Goal: Browse casually: Explore the website without a specific task or goal

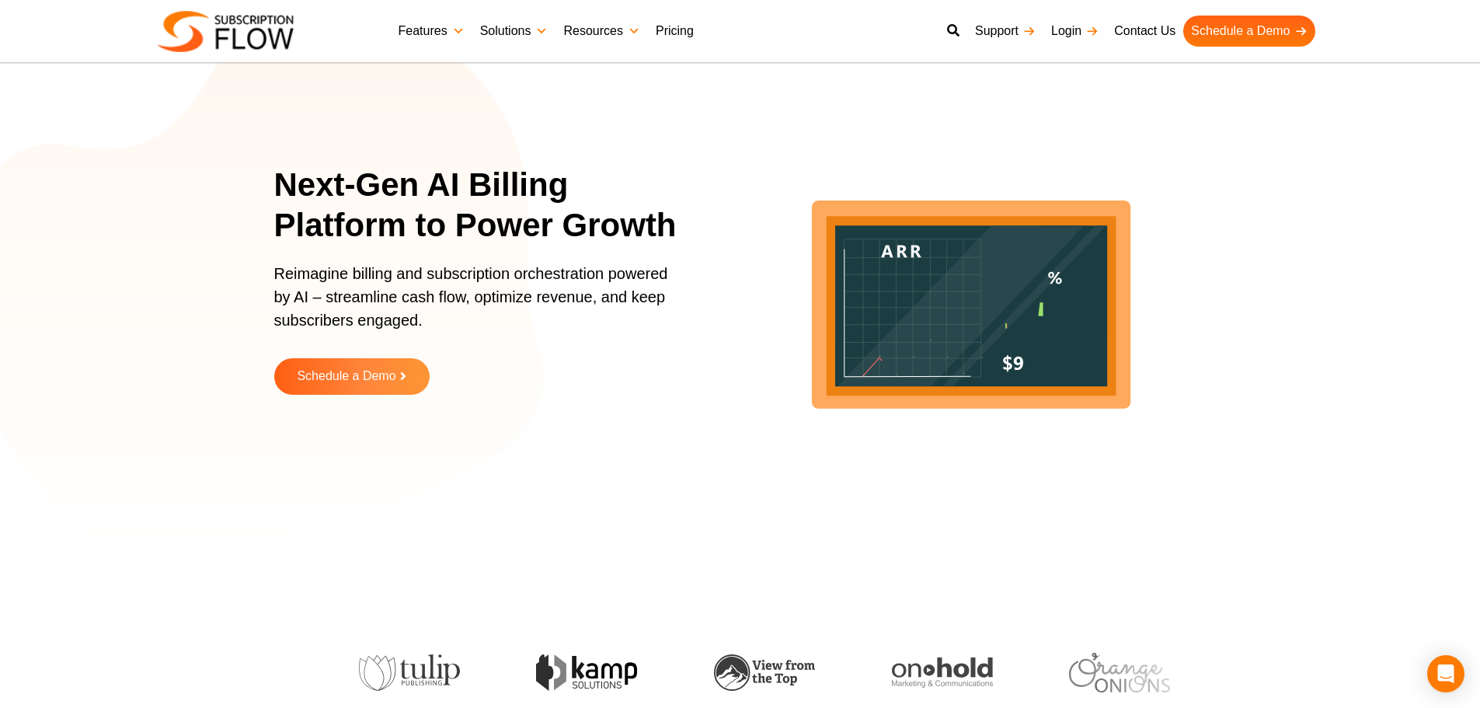
drag, startPoint x: 16, startPoint y: 489, endPoint x: 369, endPoint y: 667, distance: 395.2
click at [51, 498] on section "Next-Gen AI Billing Platform to Power Growth Reimagine billing and subscription…" at bounding box center [740, 291] width 1480 height 505
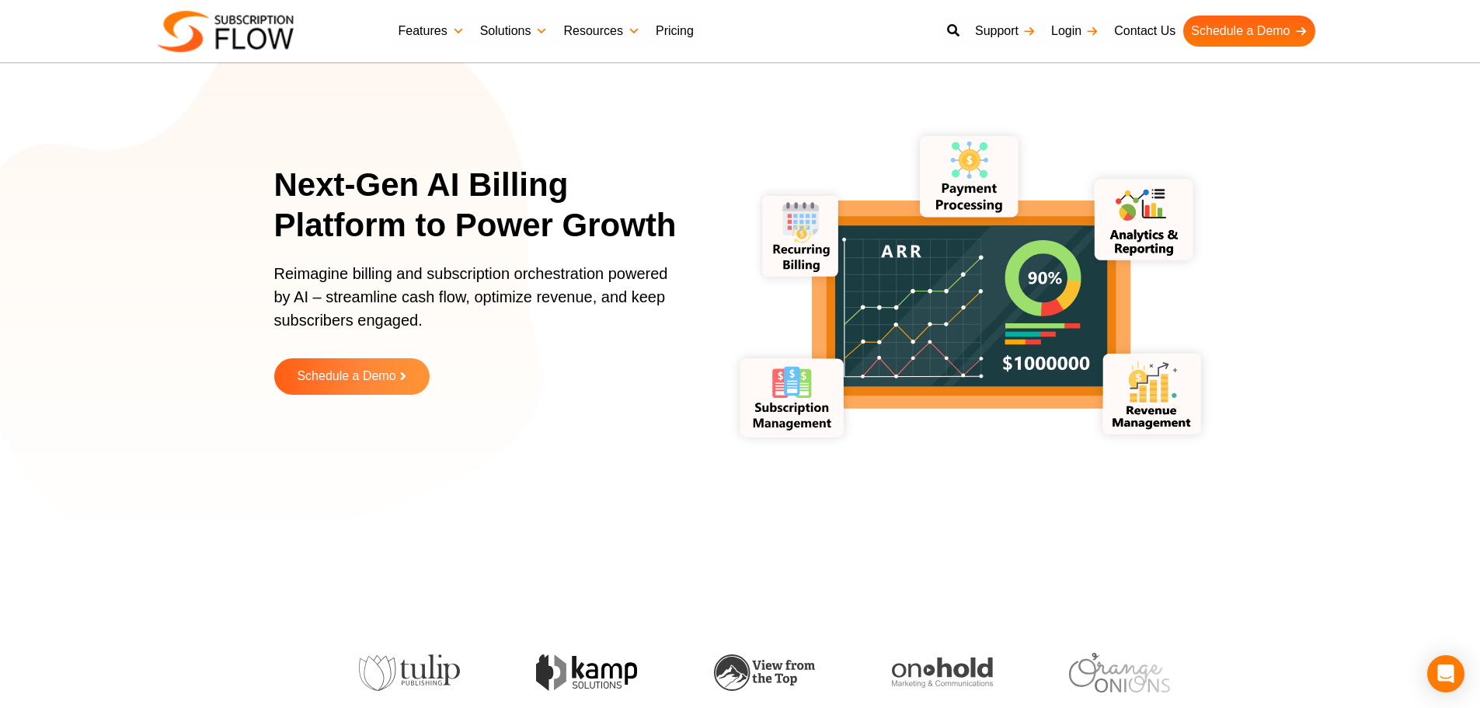
click at [1240, 547] on div "Next-Gen AI Billing Platform to Power Growth Reimagine billing and subscription…" at bounding box center [740, 291] width 1480 height 583
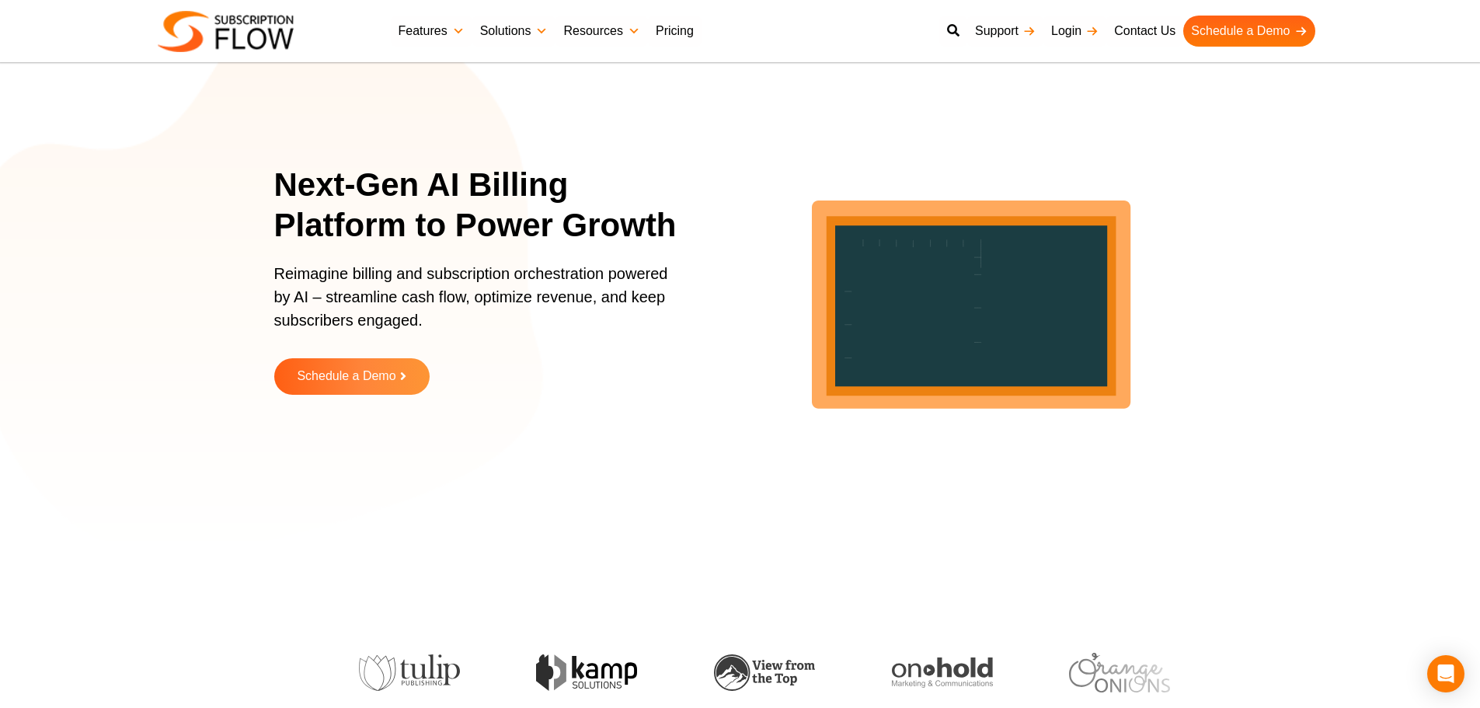
drag, startPoint x: 92, startPoint y: 421, endPoint x: 200, endPoint y: 313, distance: 152.2
click at [92, 421] on section "Next-Gen AI Billing Platform to Power Growth Reimagine billing and subscription…" at bounding box center [740, 291] width 1480 height 505
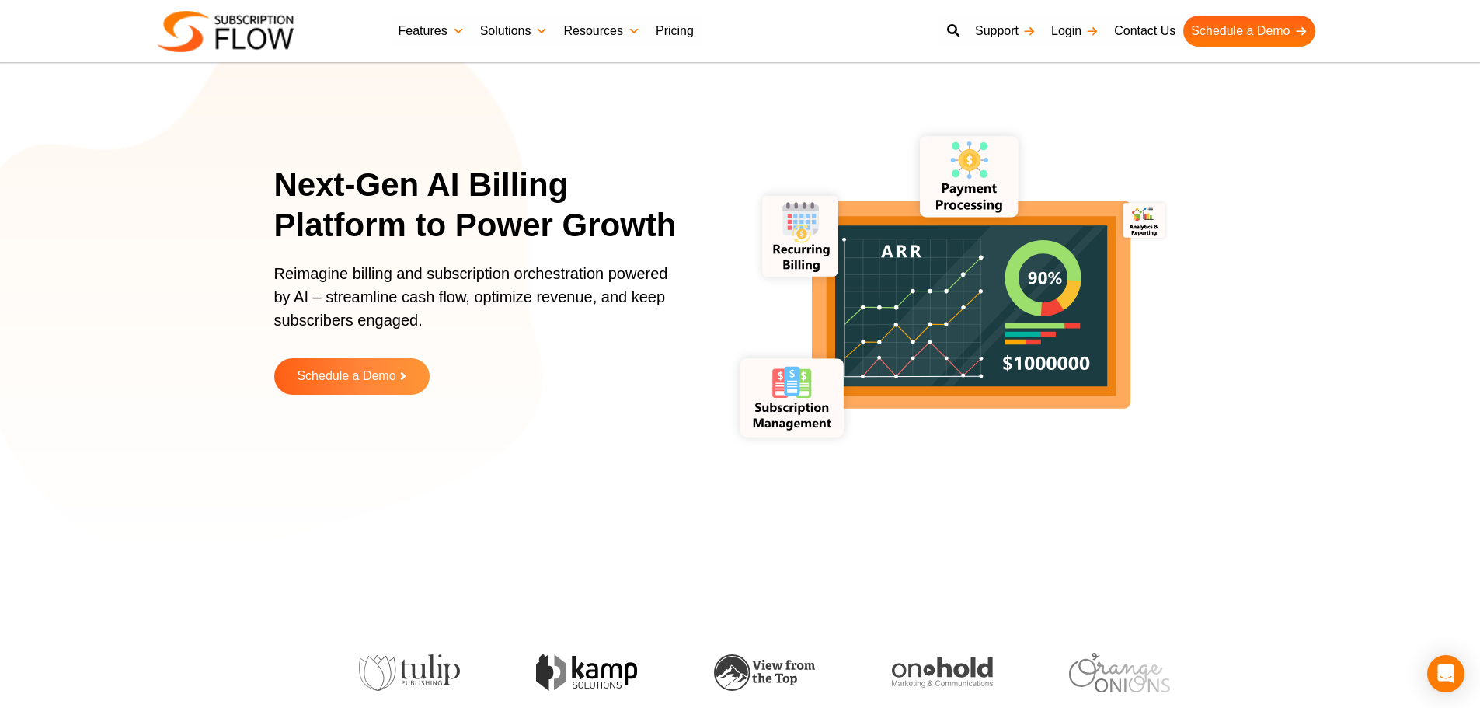
click at [235, 251] on section "Next-Gen AI Billing Platform to Power Growth Reimagine billing and subscription…" at bounding box center [740, 291] width 1480 height 505
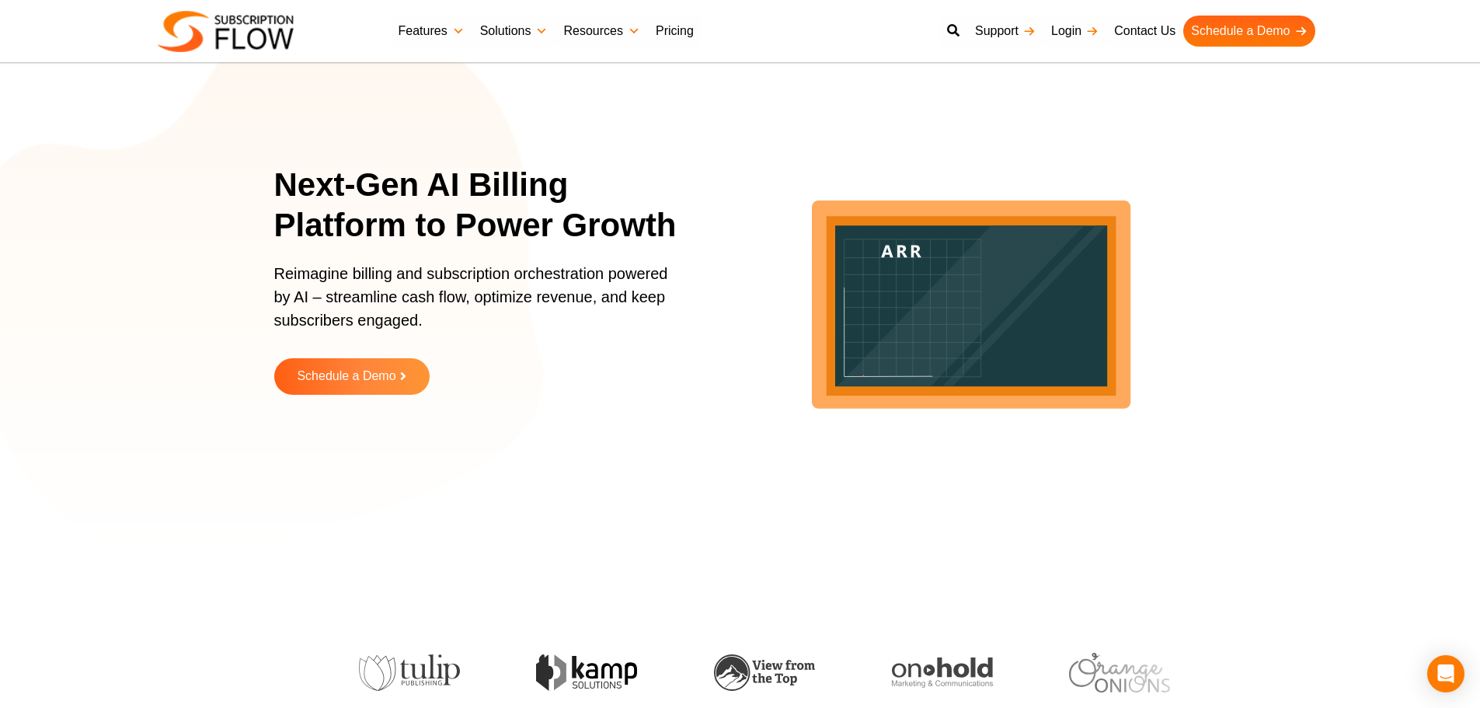
drag, startPoint x: 152, startPoint y: 326, endPoint x: 224, endPoint y: 267, distance: 93.3
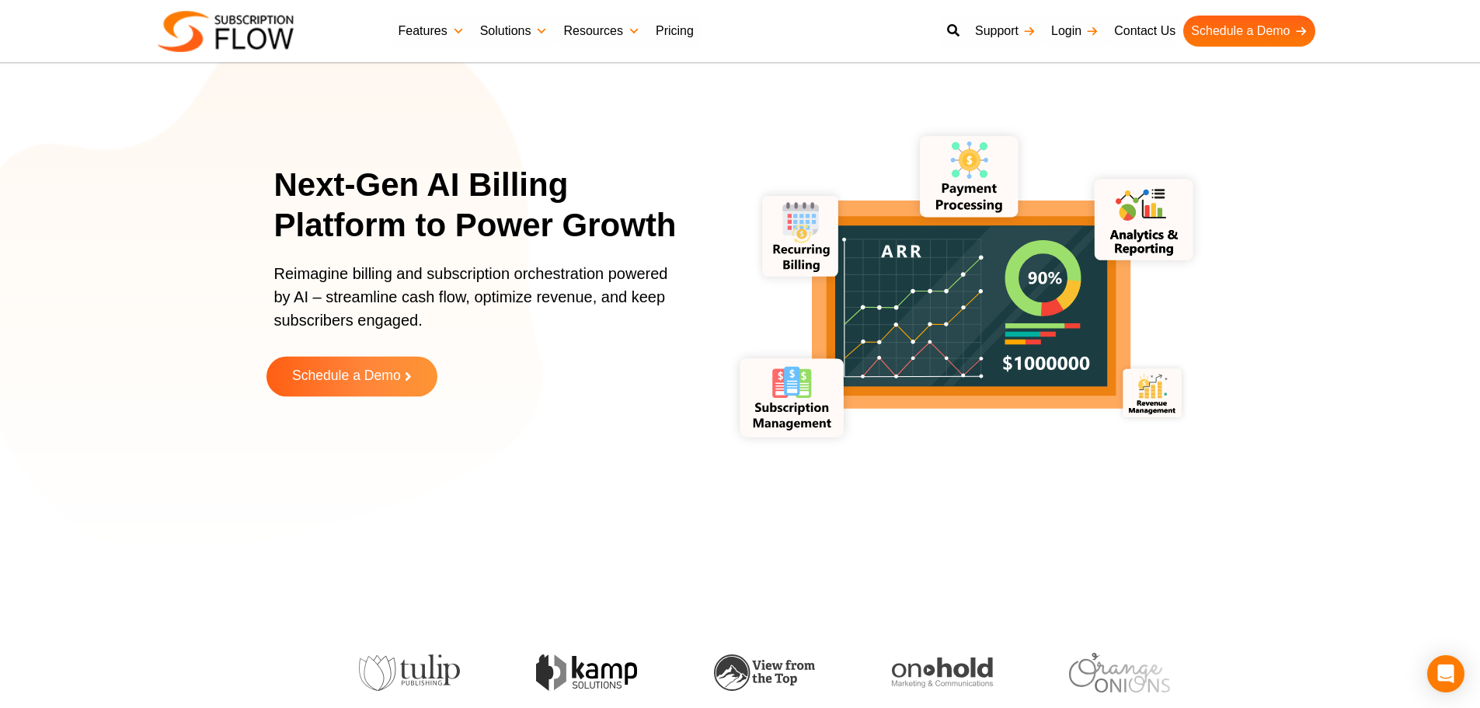
drag, startPoint x: 250, startPoint y: 512, endPoint x: 342, endPoint y: 368, distance: 171.2
click at [250, 512] on section "Next-Gen AI Billing Platform to Power Growth Reimagine billing and subscription…" at bounding box center [740, 291] width 1480 height 505
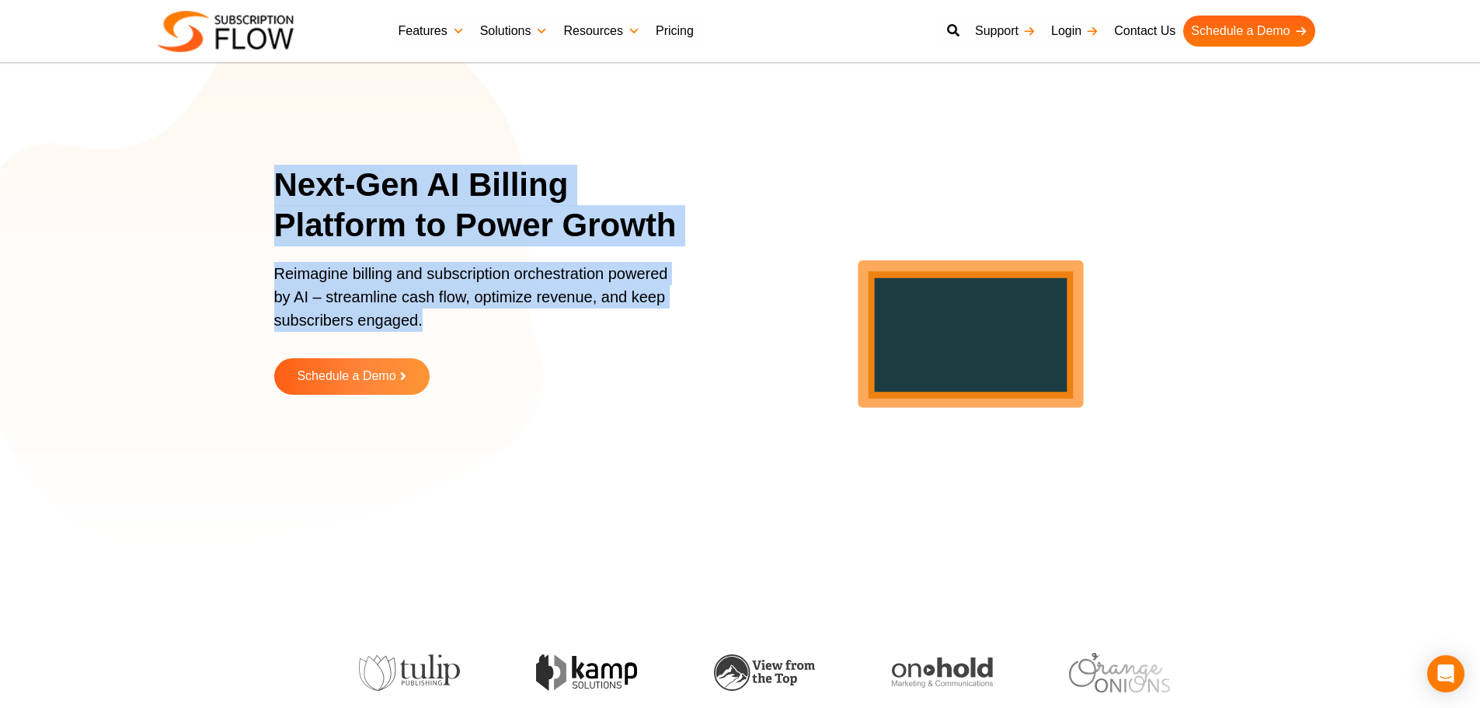
drag, startPoint x: 276, startPoint y: 180, endPoint x: 427, endPoint y: 337, distance: 218.2
click at [427, 337] on div "Next-Gen AI Billing Platform to Power Growth Reimagine billing and subscription…" at bounding box center [486, 291] width 424 height 253
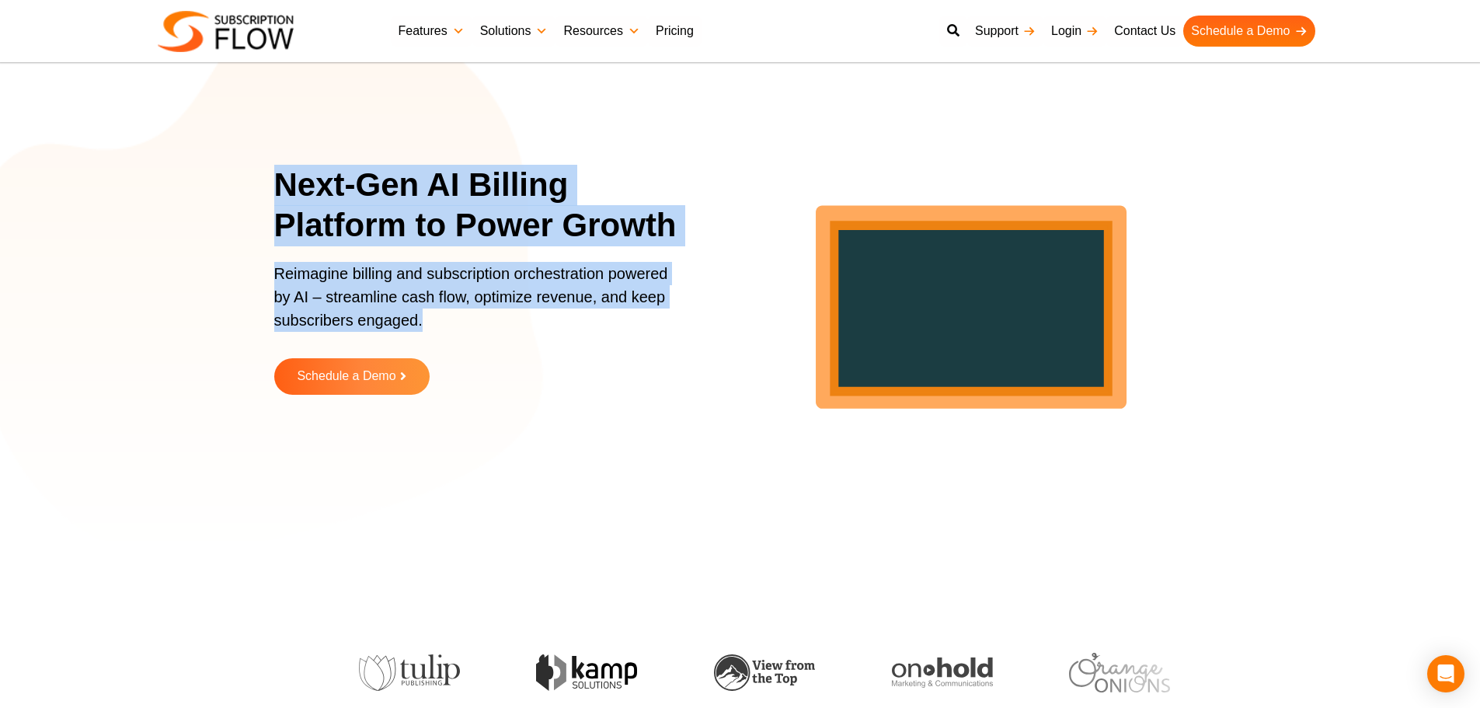
click at [352, 299] on p "Reimagine billing and subscription orchestration powered by AI – streamline cas…" at bounding box center [476, 304] width 404 height 85
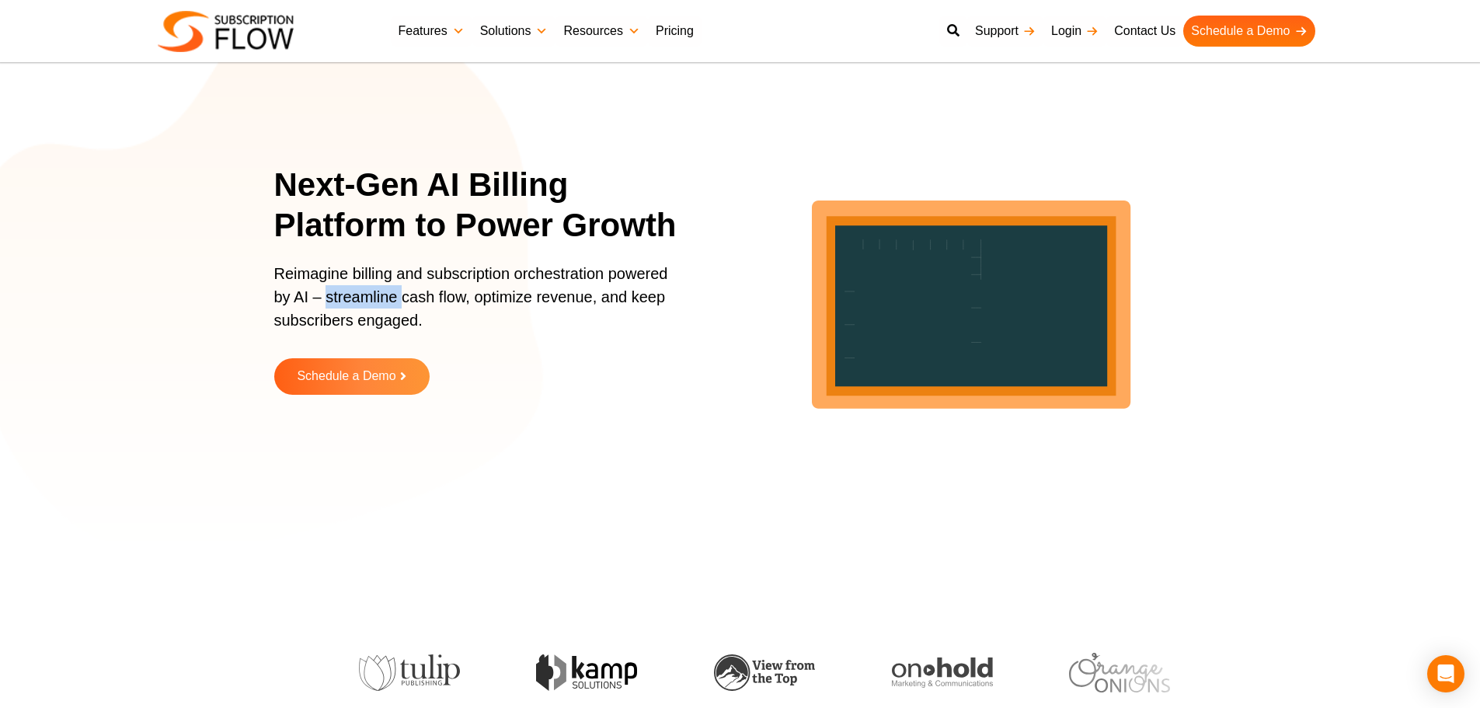
click at [352, 298] on p "Reimagine billing and subscription orchestration powered by AI – streamline cas…" at bounding box center [476, 304] width 404 height 85
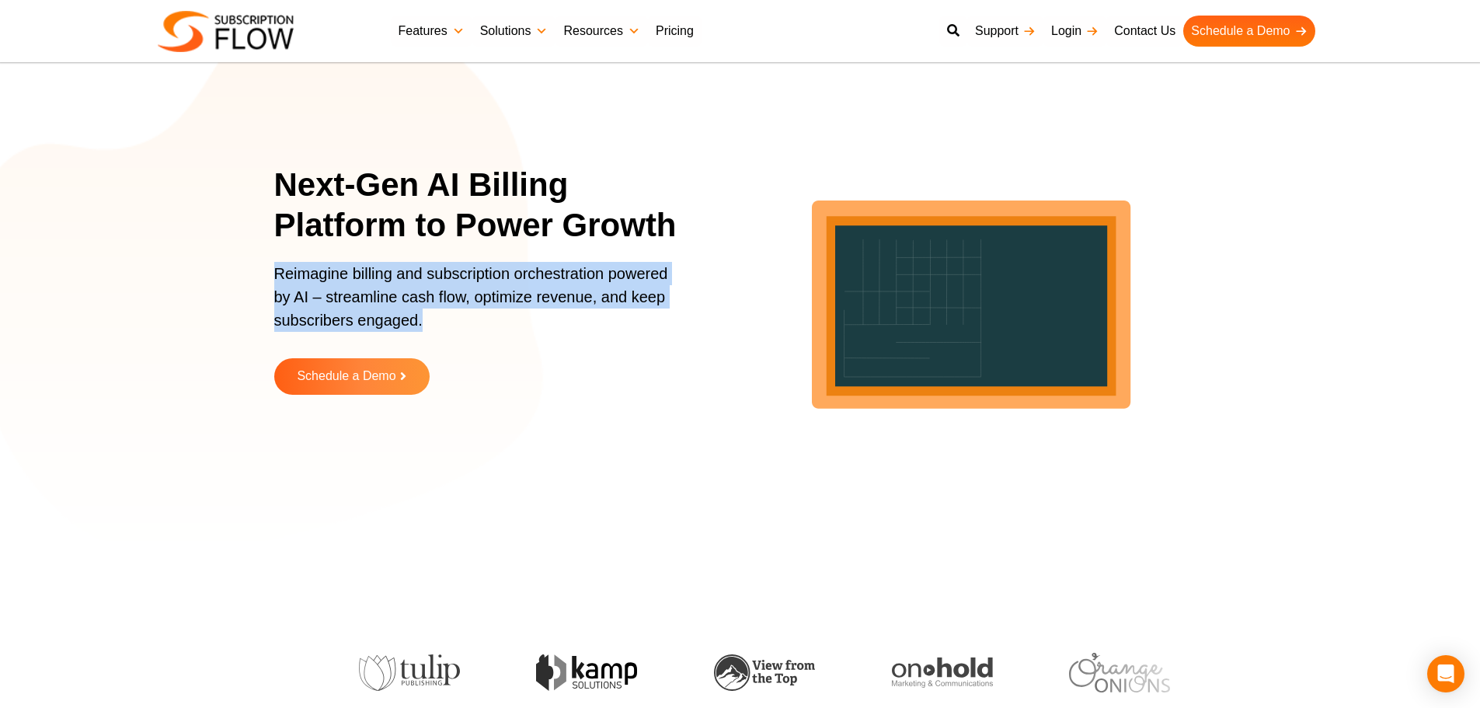
click at [352, 298] on p "Reimagine billing and subscription orchestration powered by AI – streamline cas…" at bounding box center [476, 304] width 404 height 85
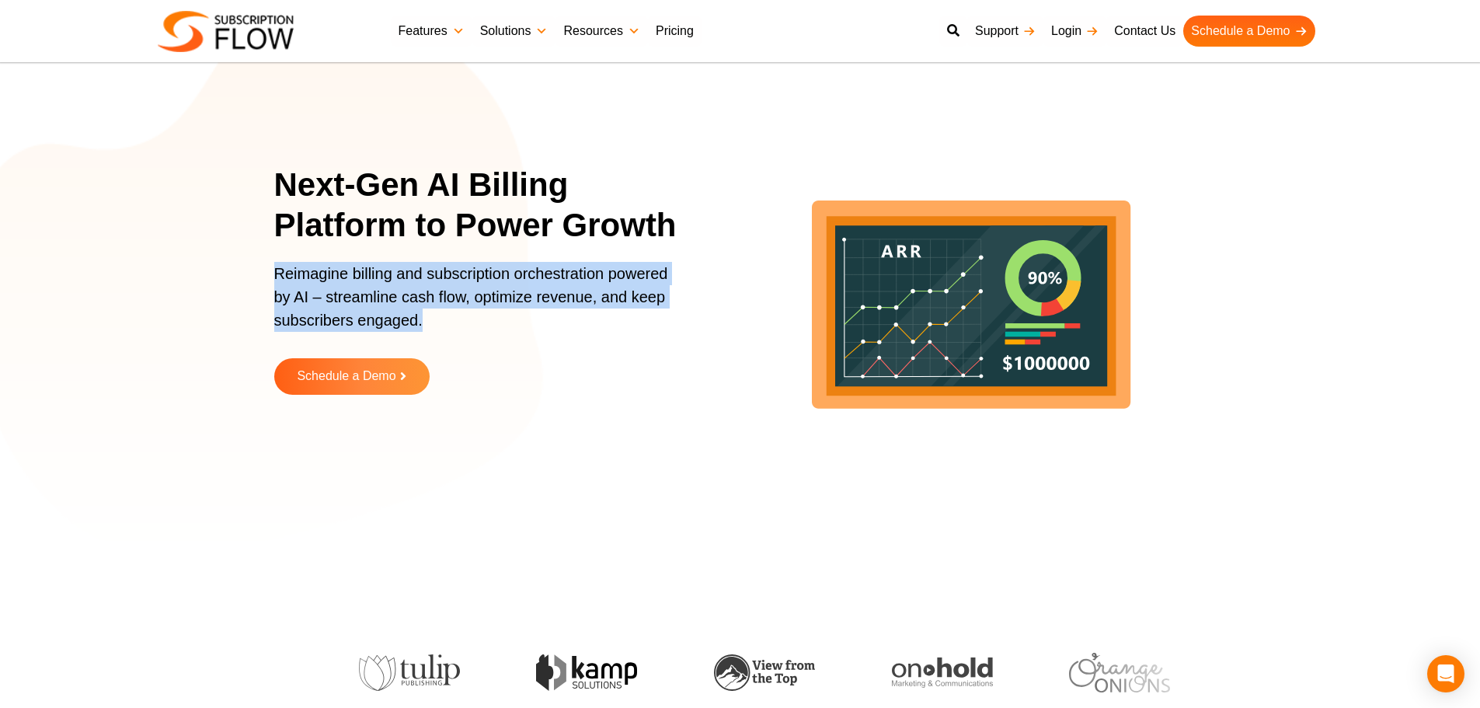
click at [454, 283] on p "Reimagine billing and subscription orchestration powered by AI – streamline cas…" at bounding box center [476, 304] width 404 height 85
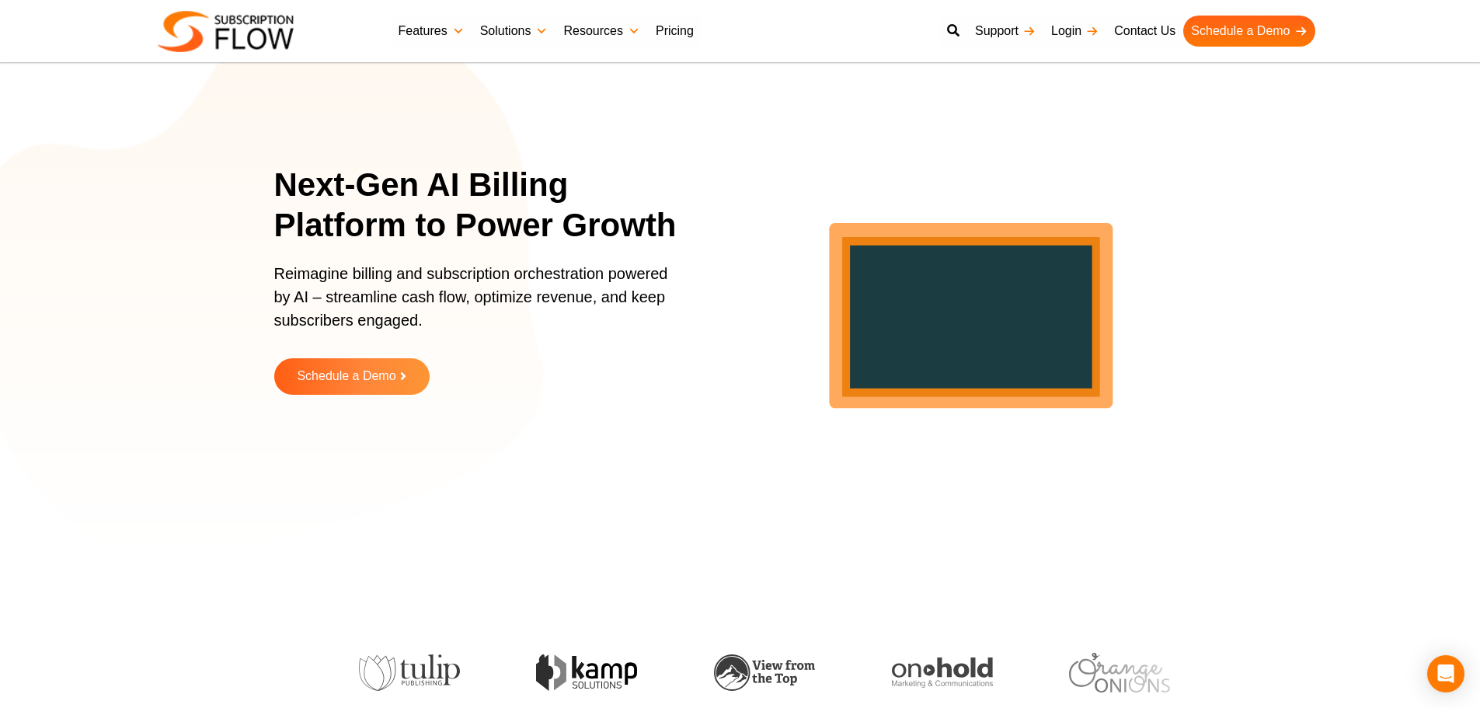
drag, startPoint x: 1432, startPoint y: 527, endPoint x: 1419, endPoint y: 507, distance: 23.5
click at [1432, 527] on section "Next-Gen AI Billing Platform to Power Growth Reimagine billing and subscription…" at bounding box center [740, 291] width 1480 height 505
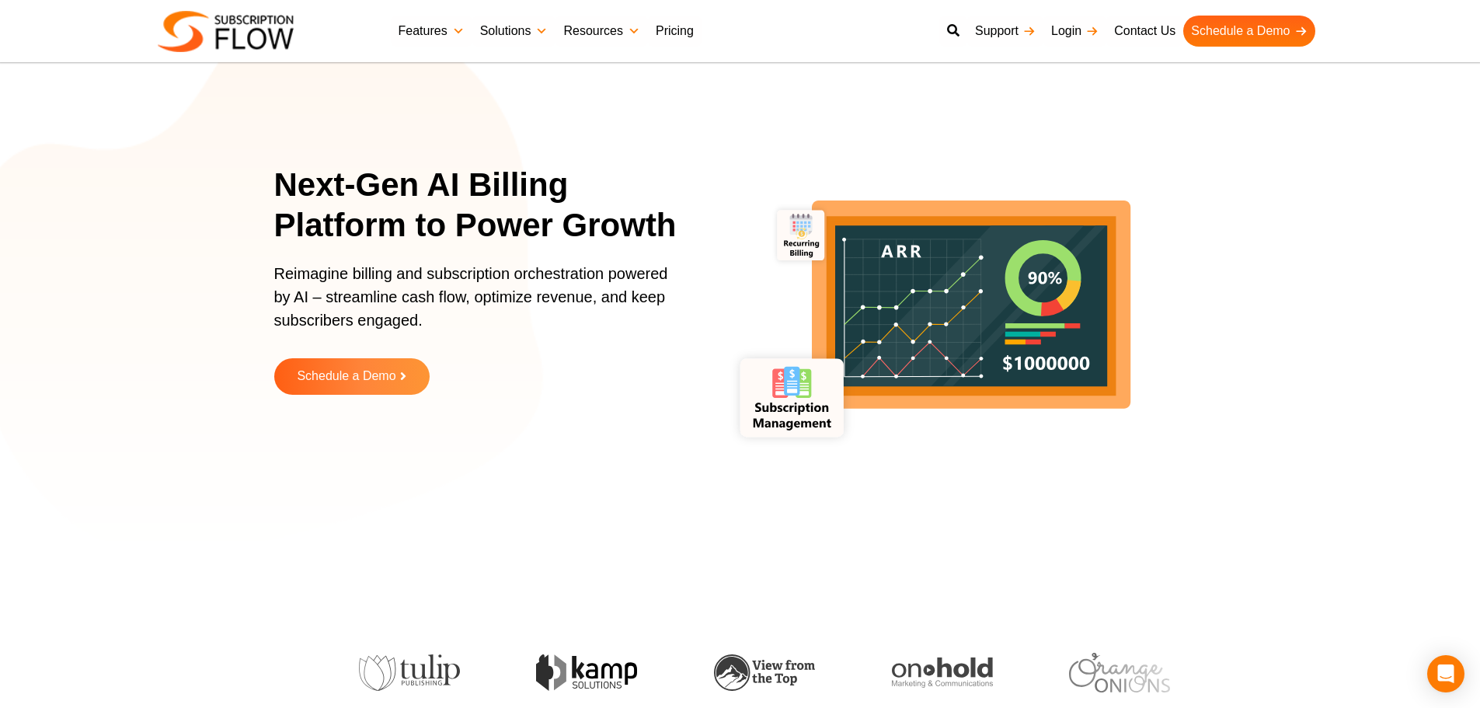
click at [577, 236] on h1 "Next-Gen AI Billing Platform to Power Growth" at bounding box center [486, 206] width 424 height 82
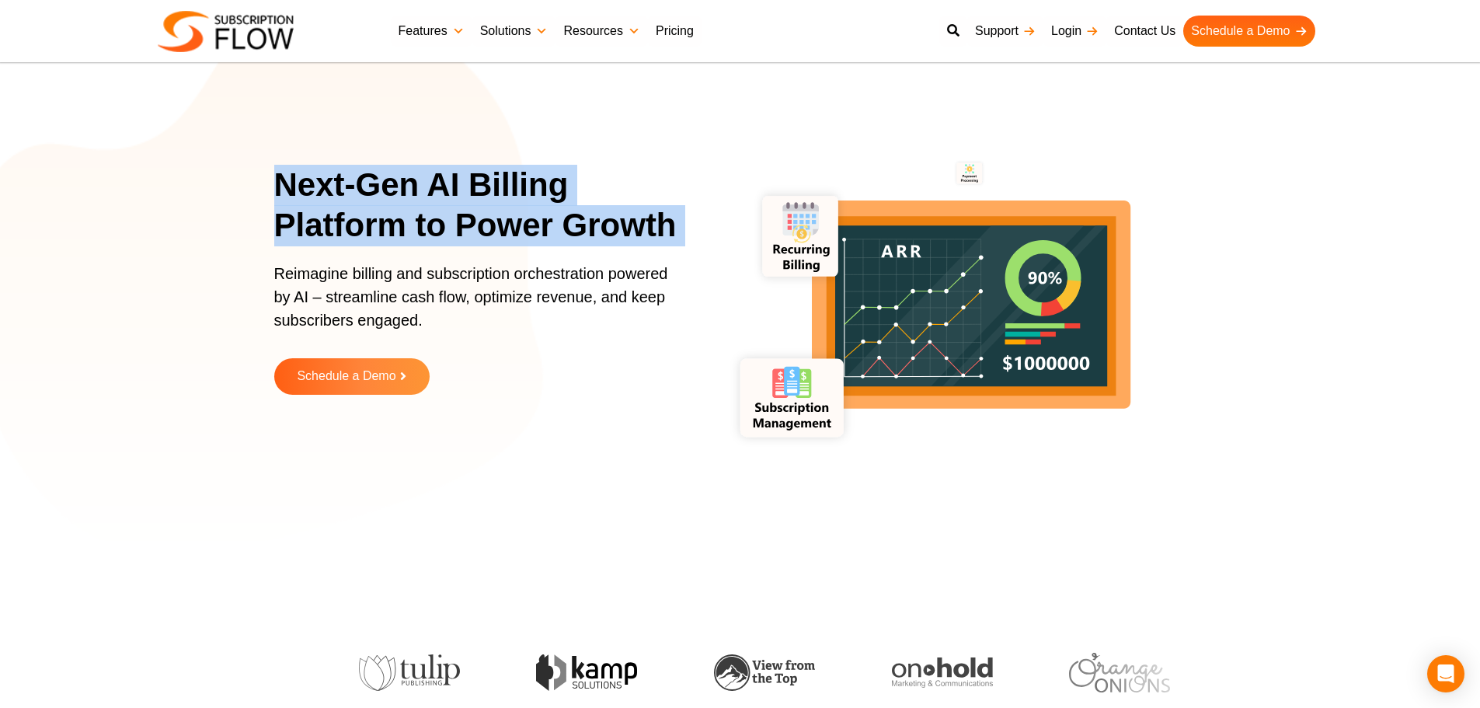
click at [577, 236] on h1 "Next-Gen AI Billing Platform to Power Growth" at bounding box center [486, 206] width 424 height 82
click at [455, 211] on h1 "Next-Gen AI Billing Platform to Power Growth" at bounding box center [486, 206] width 424 height 82
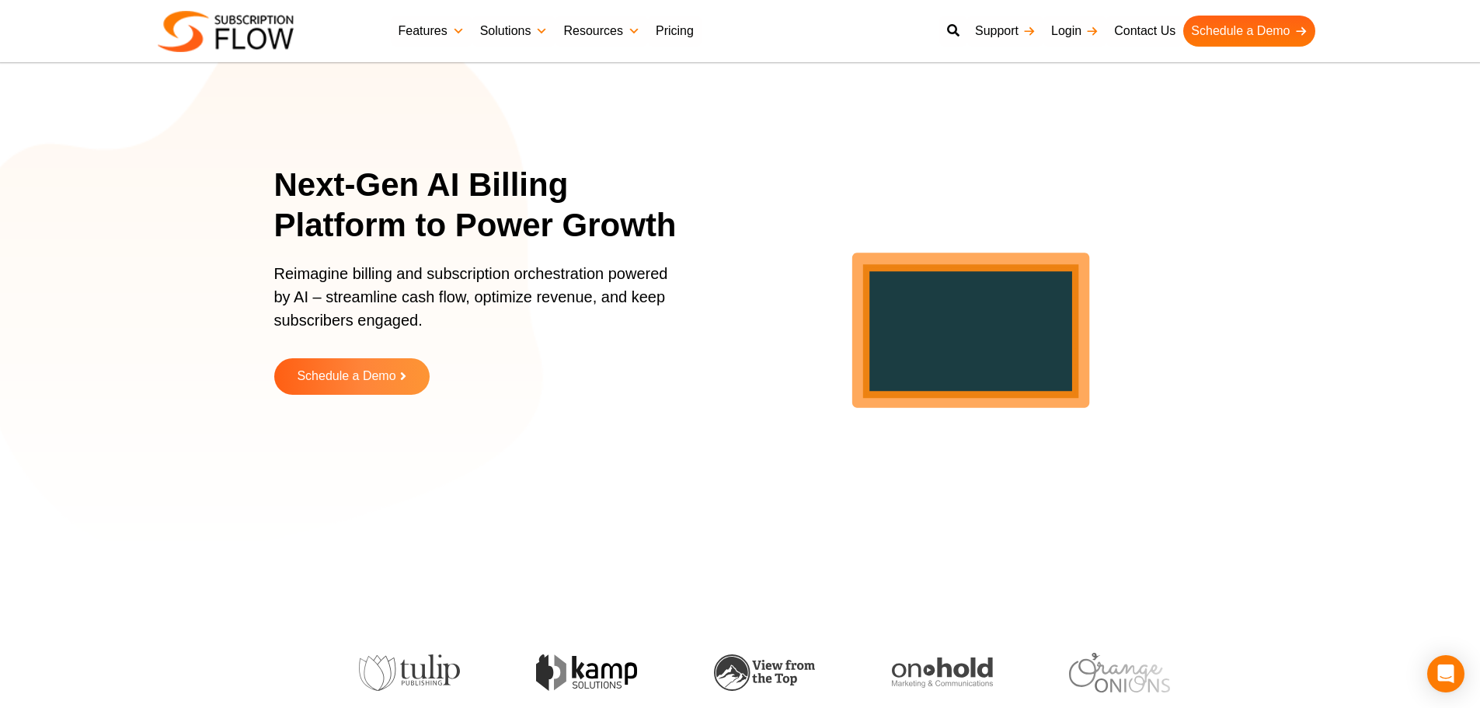
click at [1334, 420] on section "Next-Gen AI Billing Platform to Power Growth Reimagine billing and subscription…" at bounding box center [740, 291] width 1480 height 505
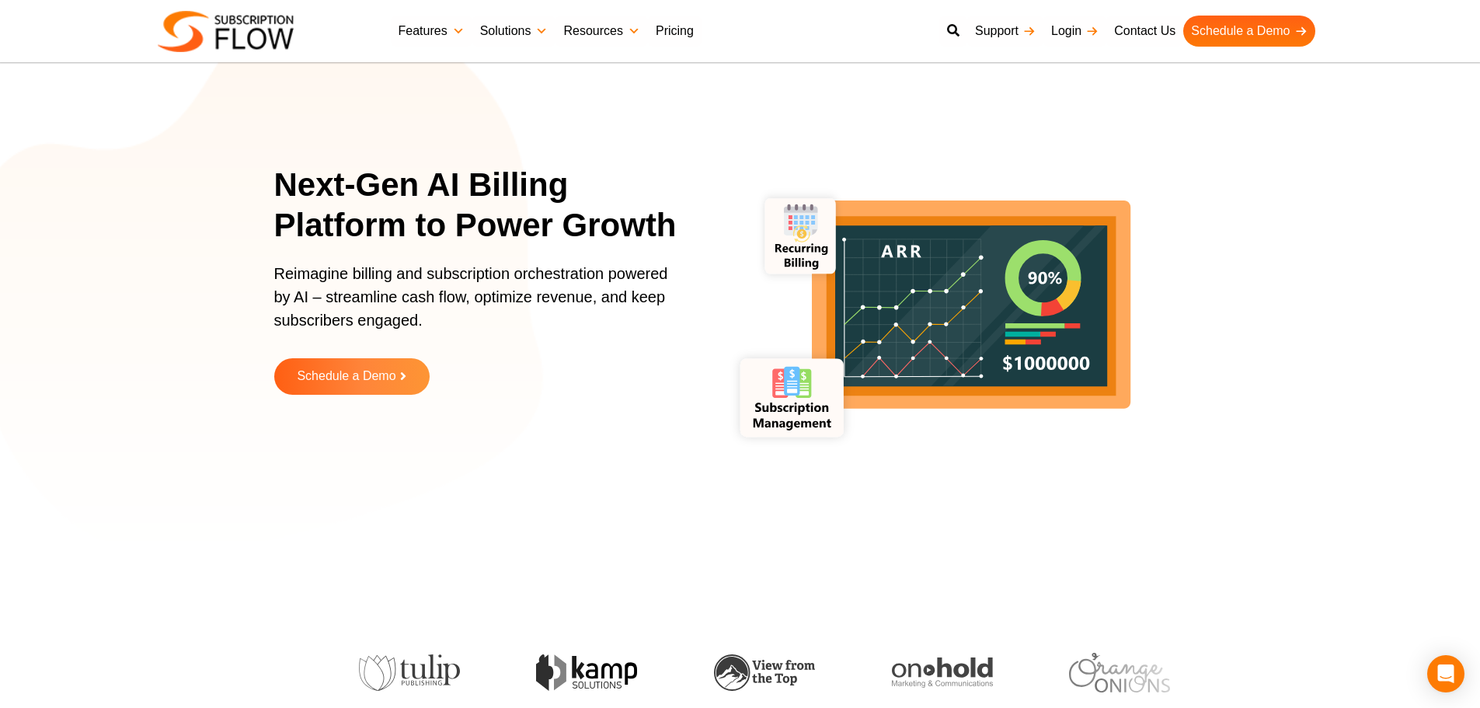
click at [1222, 529] on icon "lottie-animation-container" at bounding box center [969, 291] width 505 height 505
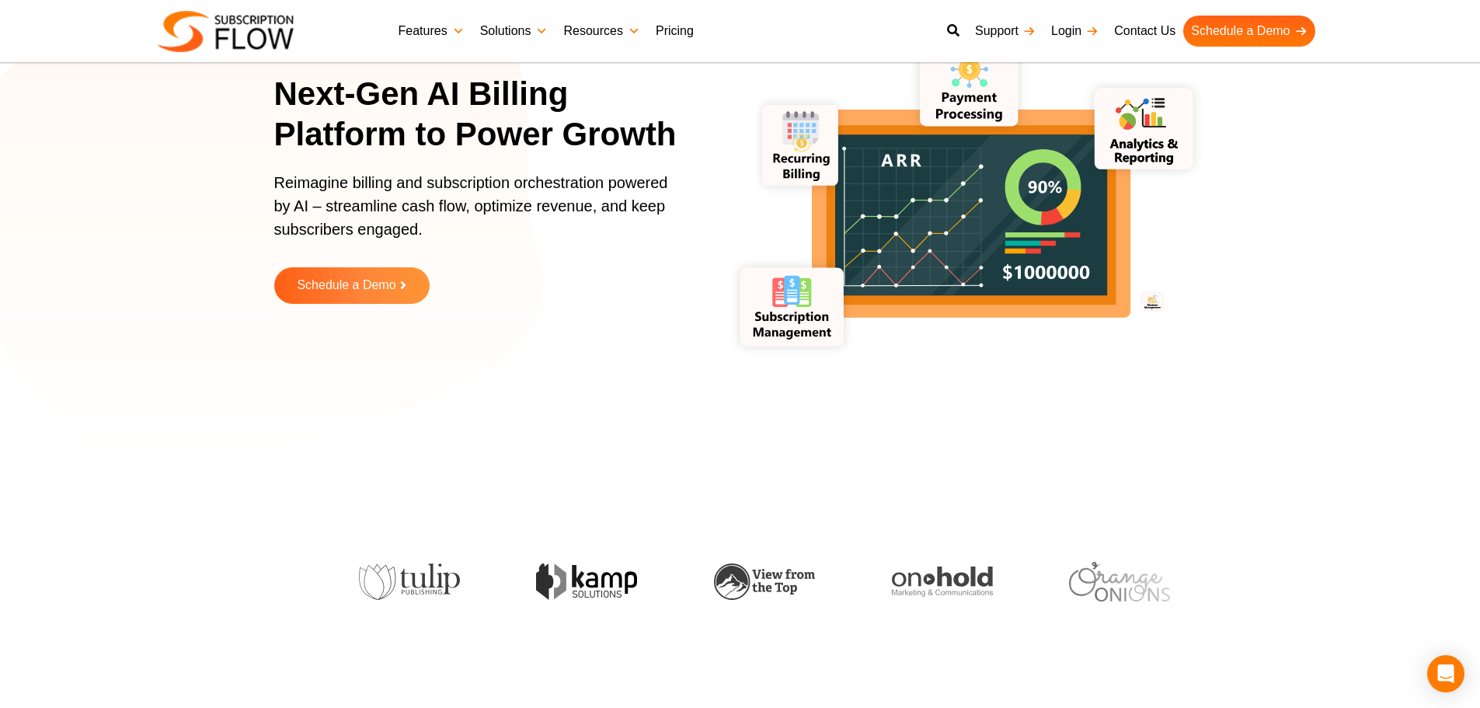
scroll to position [311, 0]
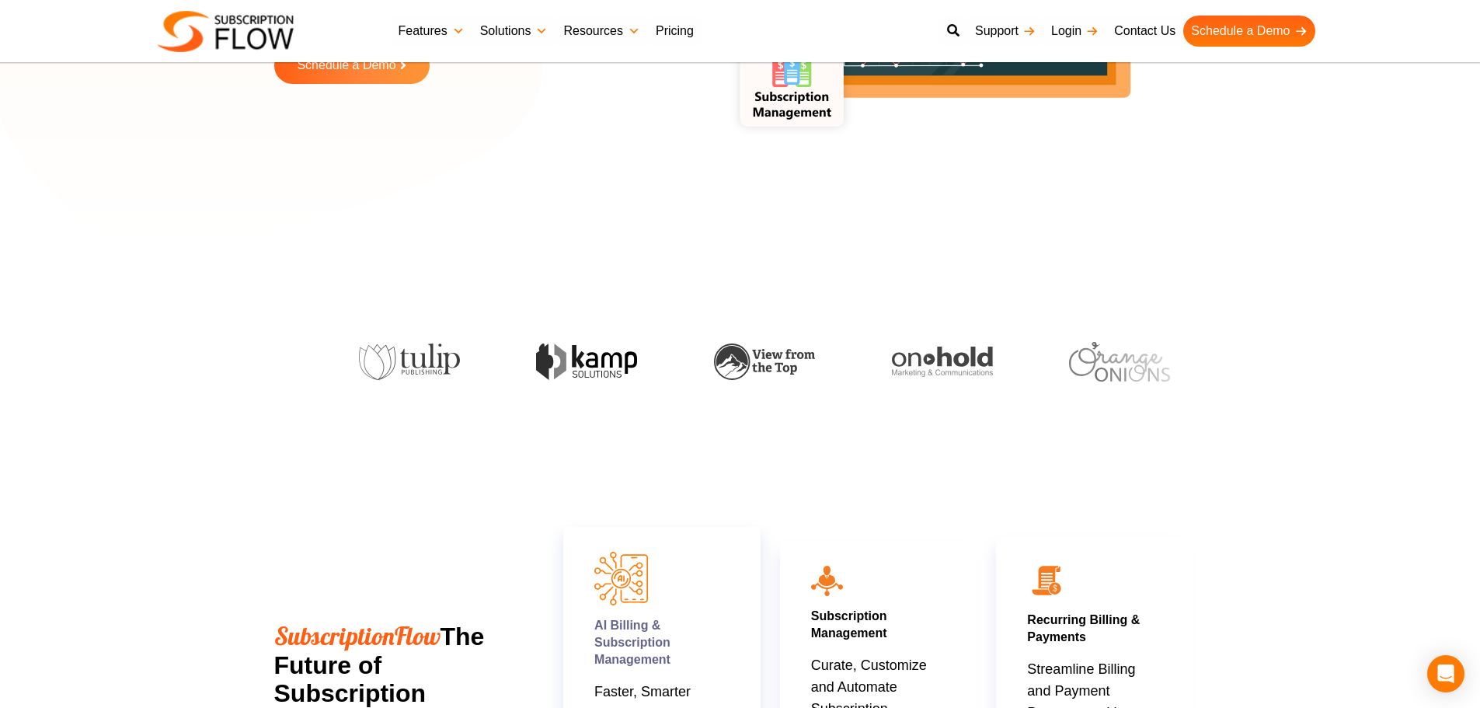
drag, startPoint x: 172, startPoint y: 333, endPoint x: 612, endPoint y: 693, distance: 568.9
click at [175, 333] on section at bounding box center [740, 342] width 1480 height 141
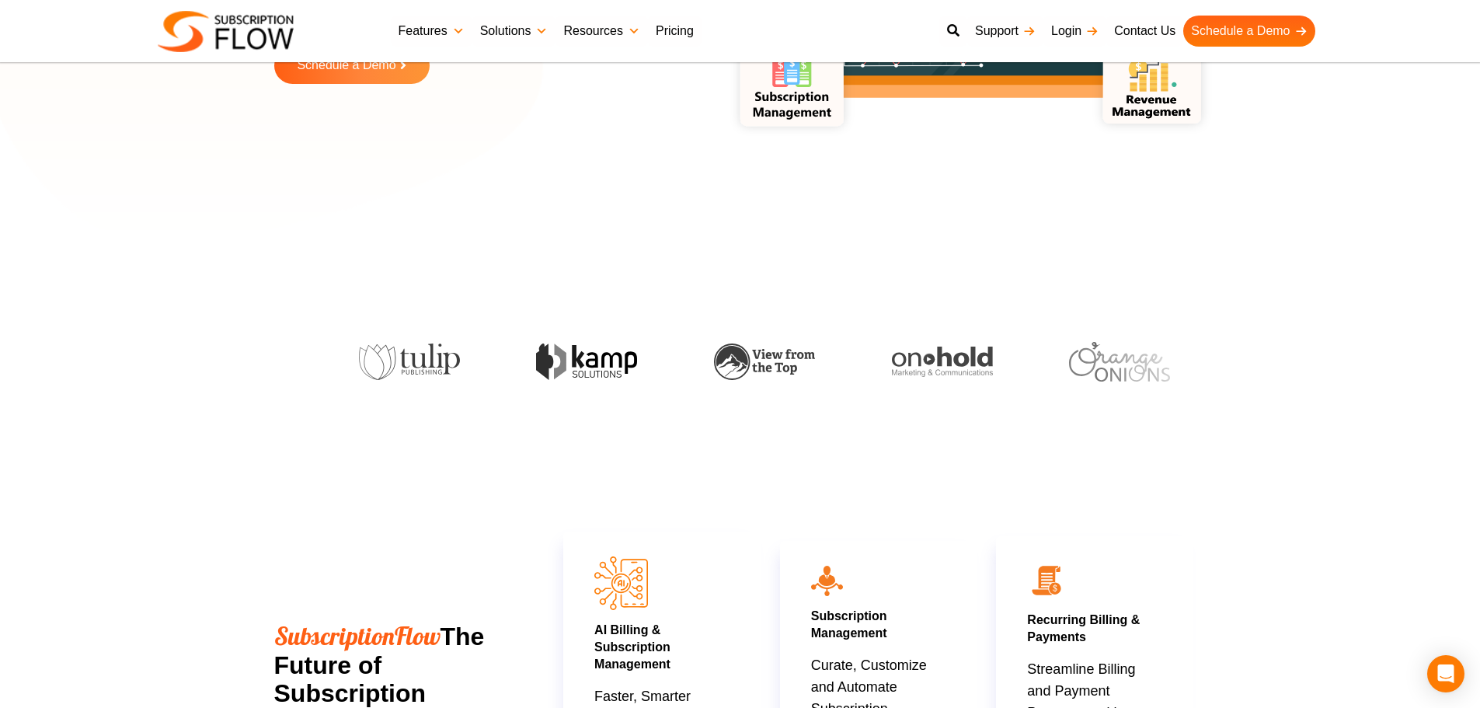
click at [1424, 370] on section at bounding box center [740, 342] width 1480 height 141
drag, startPoint x: 1449, startPoint y: 354, endPoint x: 1445, endPoint y: 316, distance: 38.3
click at [1449, 354] on section at bounding box center [740, 342] width 1480 height 141
